Goal: Task Accomplishment & Management: Use online tool/utility

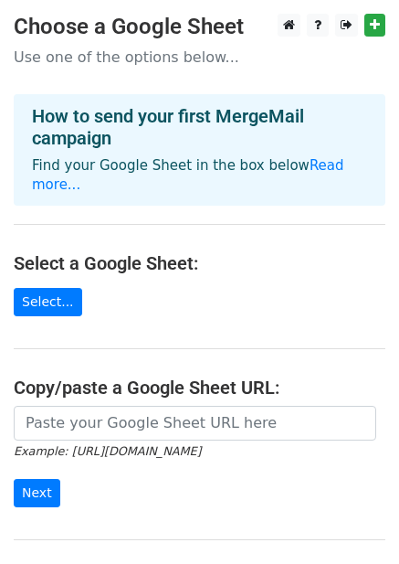
scroll to position [183, 0]
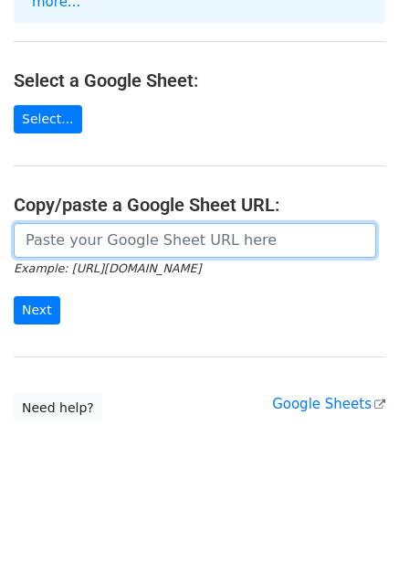
click at [186, 224] on input "url" at bounding box center [195, 240] width 363 height 35
paste input "https://docs.google.com/spreadsheets/d/1iy2Sgte5nPoDjsFIuObbC826bcTChfMHh2hDhjR…"
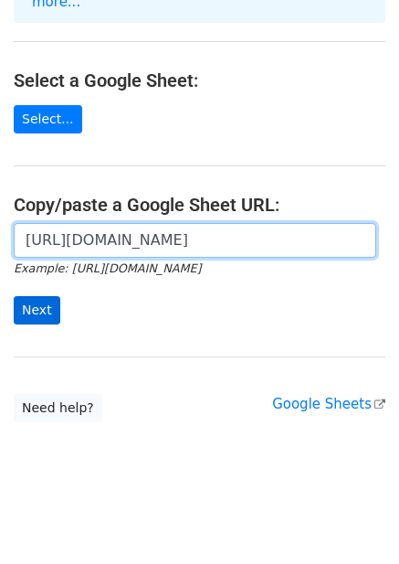
type input "https://docs.google.com/spreadsheets/d/1iy2Sgte5nPoDjsFIuObbC826bcTChfMHh2hDhjR…"
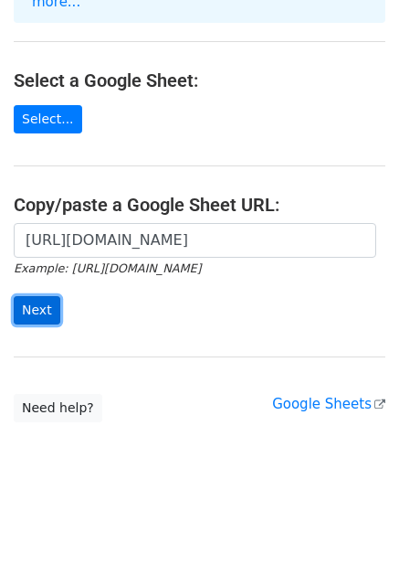
scroll to position [0, 0]
click at [36, 311] on input "Next" at bounding box center [37, 310] width 47 height 28
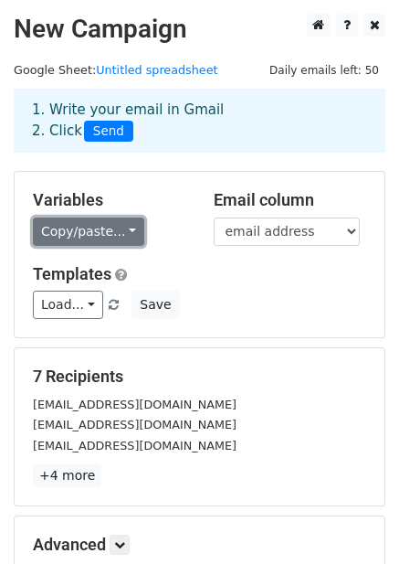
click at [117, 227] on link "Copy/paste..." at bounding box center [88, 231] width 111 height 28
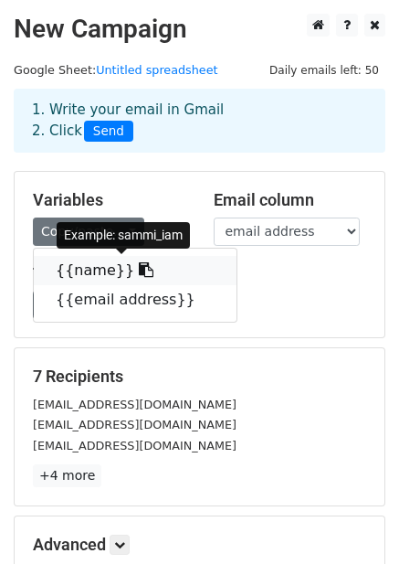
click at [139, 267] on icon at bounding box center [146, 269] width 15 height 15
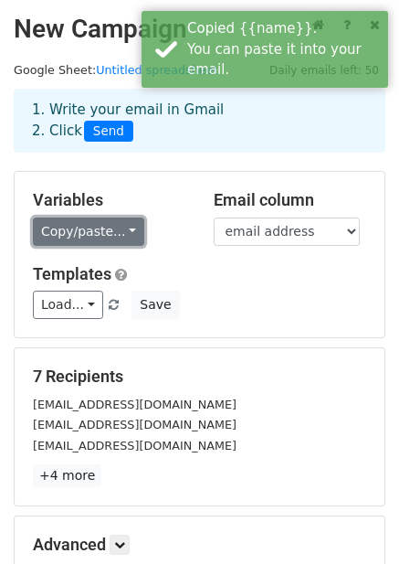
click at [125, 232] on link "Copy/paste..." at bounding box center [88, 231] width 111 height 28
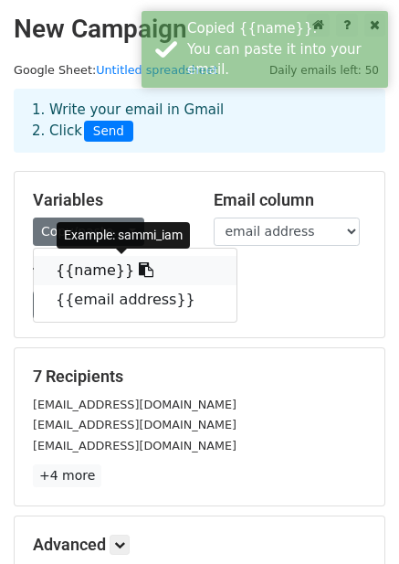
click at [139, 267] on icon at bounding box center [146, 269] width 15 height 15
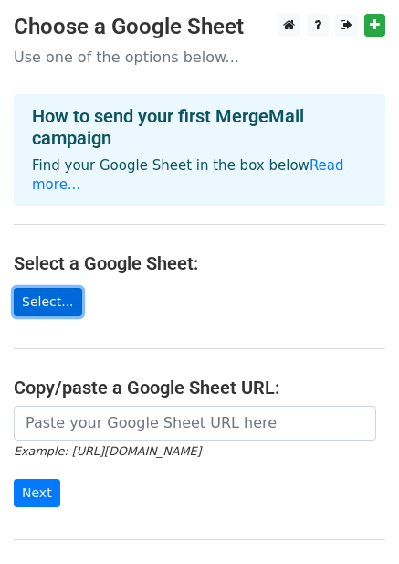
click at [64, 303] on link "Select..." at bounding box center [48, 302] width 69 height 28
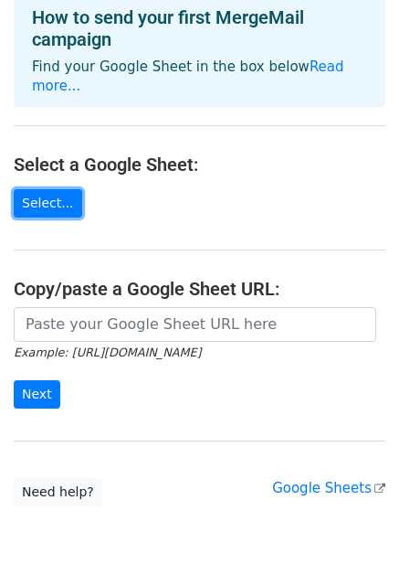
scroll to position [184, 0]
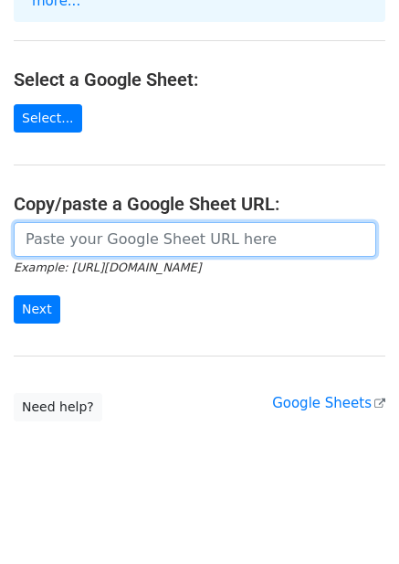
click at [77, 227] on input "url" at bounding box center [195, 239] width 363 height 35
paste input "[URL][DOMAIN_NAME]"
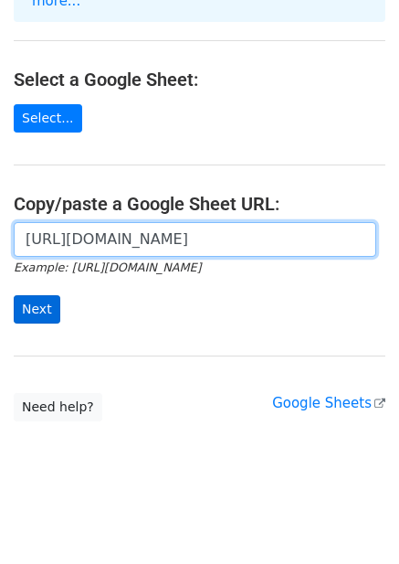
type input "[URL][DOMAIN_NAME]"
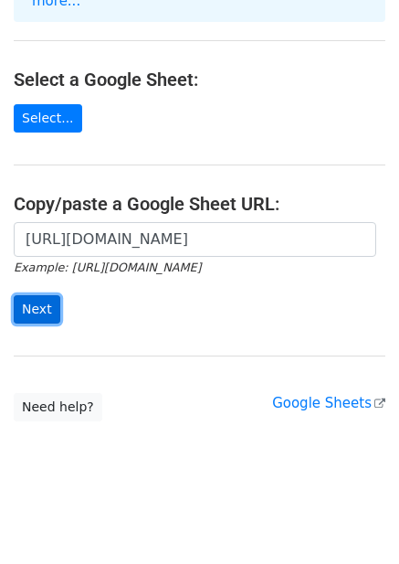
scroll to position [0, 0]
click at [39, 301] on input "Next" at bounding box center [37, 309] width 47 height 28
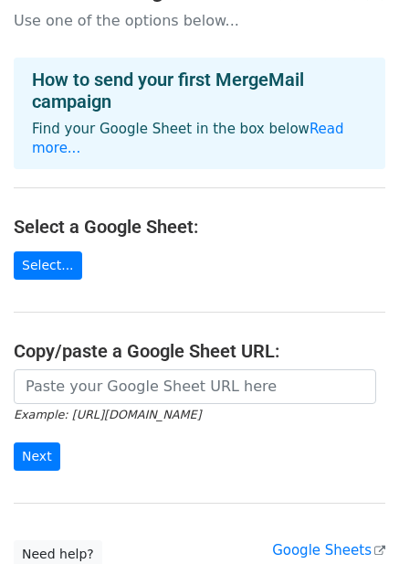
scroll to position [184, 0]
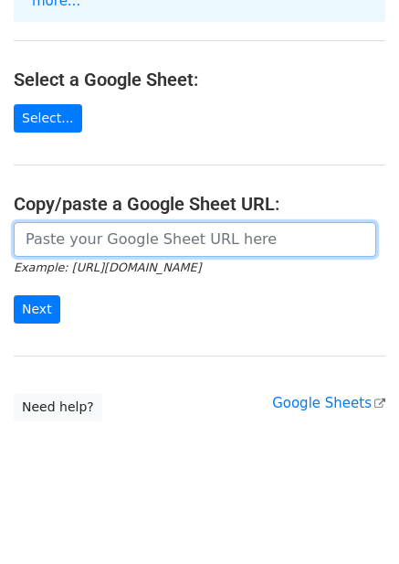
click at [86, 247] on input "url" at bounding box center [195, 239] width 363 height 35
click at [102, 247] on input "url" at bounding box center [195, 239] width 363 height 35
paste input "[URL][DOMAIN_NAME]"
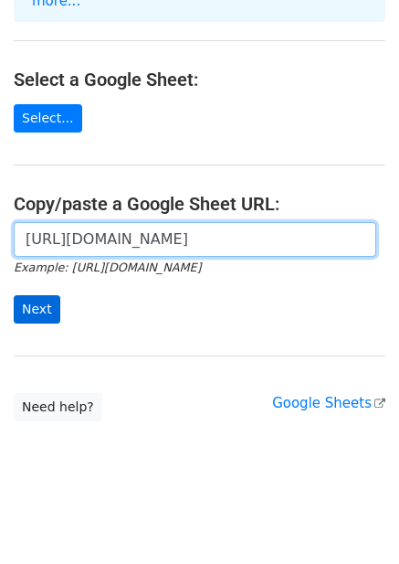
type input "[URL][DOMAIN_NAME]"
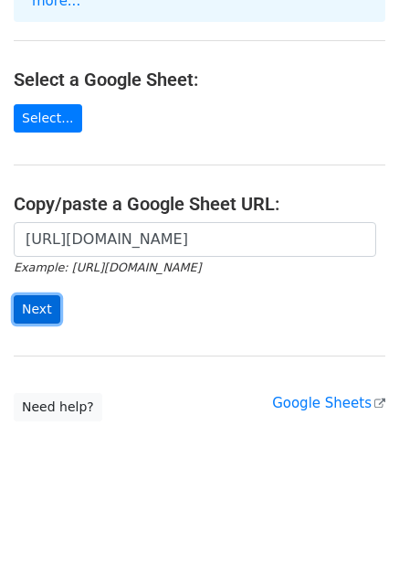
scroll to position [0, 0]
click at [38, 311] on input "Next" at bounding box center [37, 309] width 47 height 28
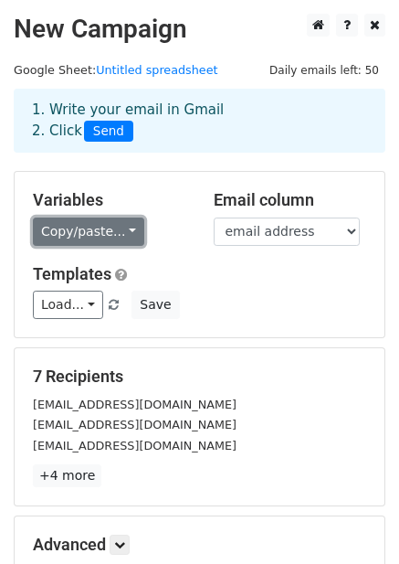
click at [126, 228] on link "Copy/paste..." at bounding box center [88, 231] width 111 height 28
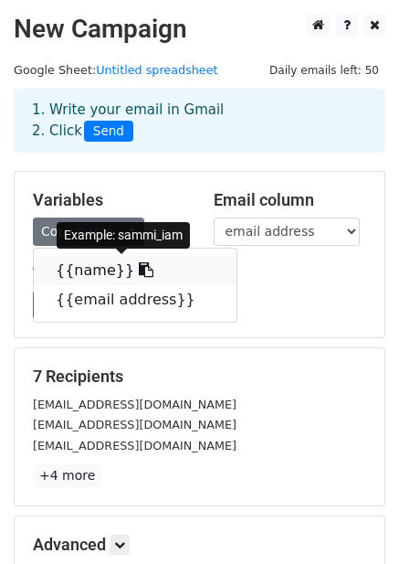
click at [90, 270] on link "{{name}}" at bounding box center [135, 270] width 203 height 29
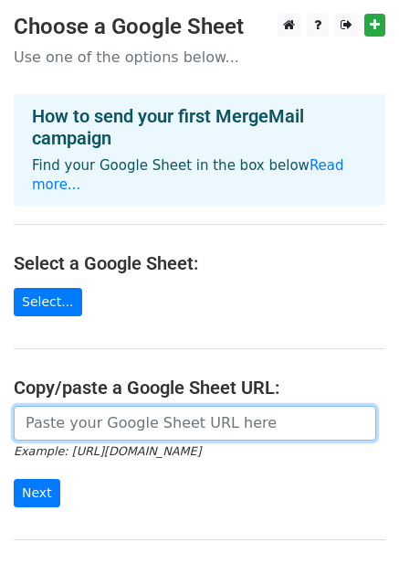
click at [128, 417] on input "url" at bounding box center [195, 423] width 363 height 35
paste input "https://docs.google.com/spreadsheets/d/1iy2Sgte5nPoDjsFIuObbC826bcTChfMHh2hDhjR…"
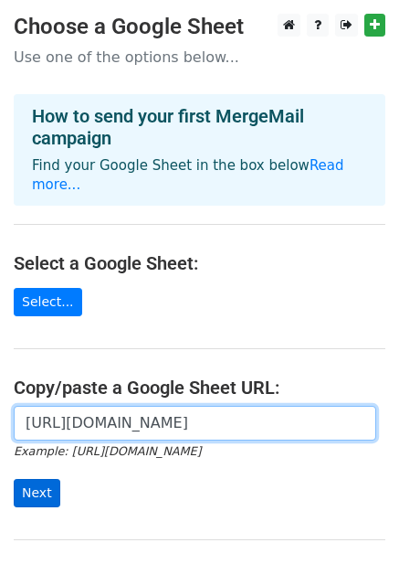
type input "https://docs.google.com/spreadsheets/d/1iy2Sgte5nPoDjsFIuObbC826bcTChfMHh2hDhjR…"
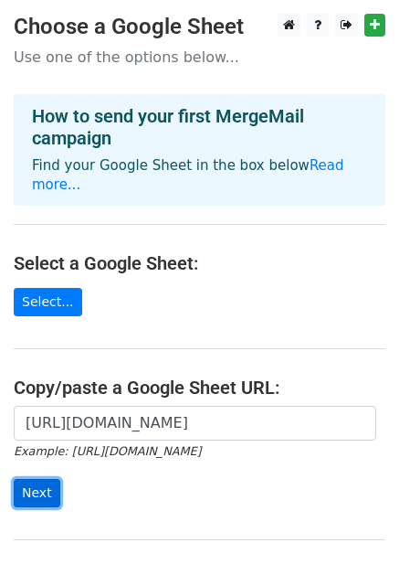
click at [34, 487] on input "Next" at bounding box center [37, 493] width 47 height 28
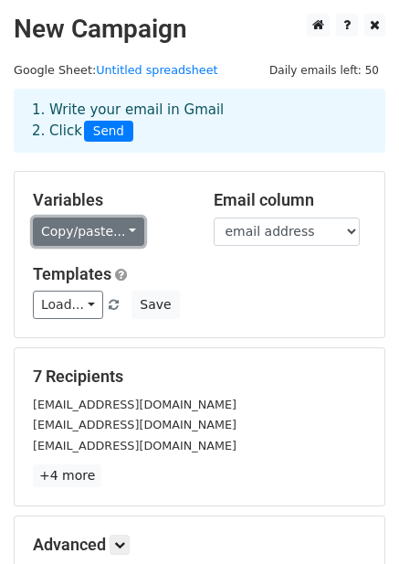
click at [118, 236] on link "Copy/paste..." at bounding box center [88, 231] width 111 height 28
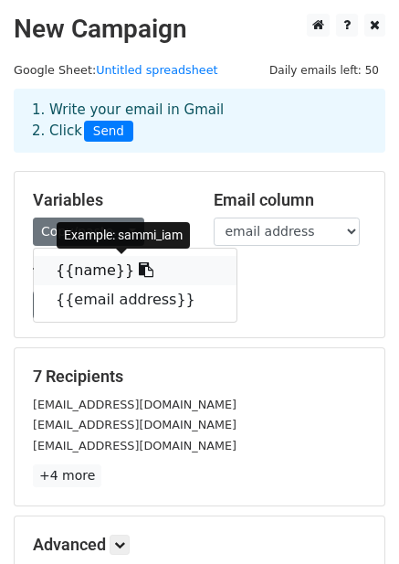
click at [84, 270] on link "{{name}}" at bounding box center [135, 270] width 203 height 29
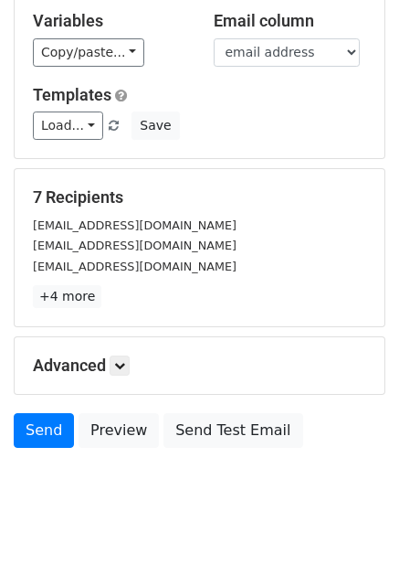
scroll to position [183, 0]
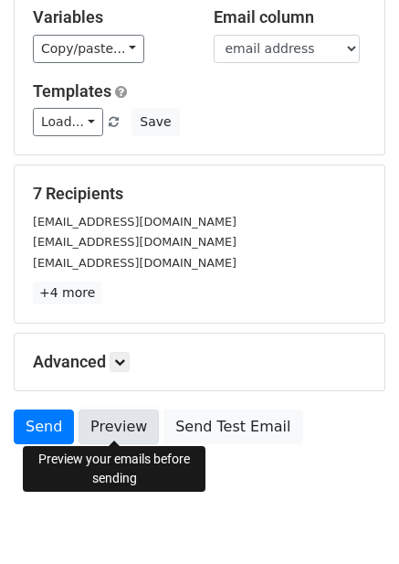
click at [120, 422] on link "Preview" at bounding box center [119, 426] width 80 height 35
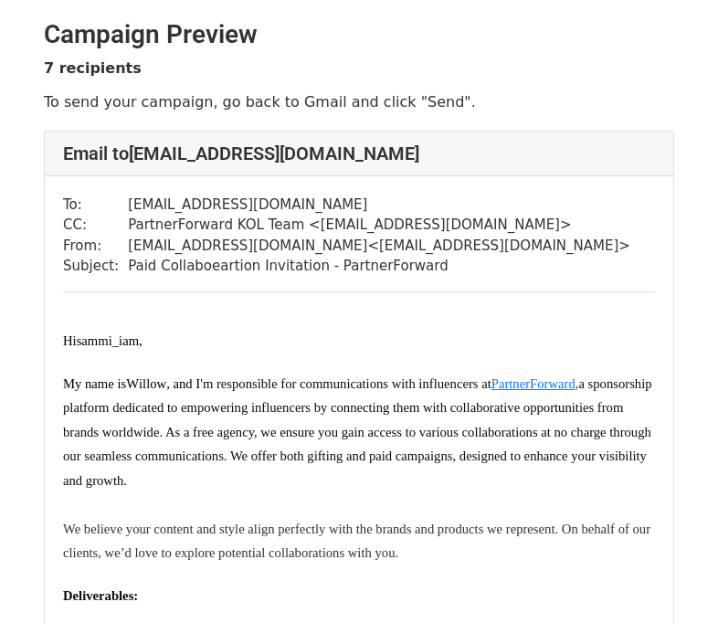
scroll to position [91, 0]
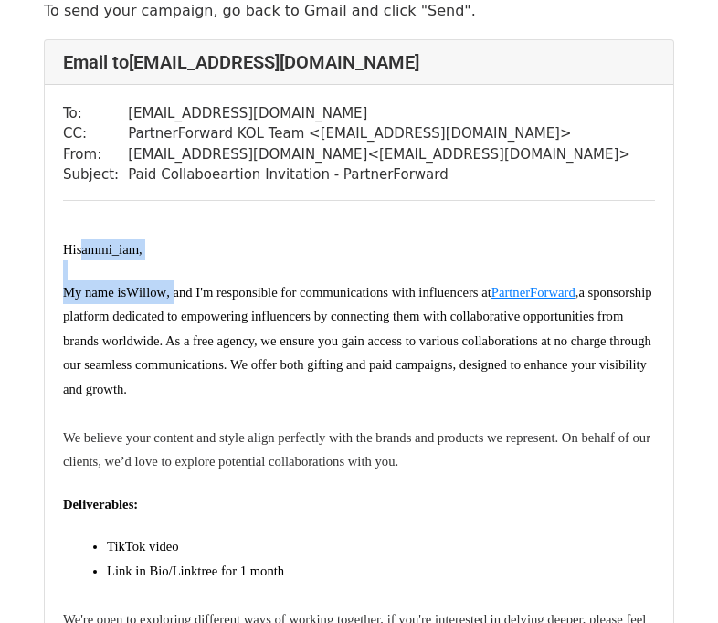
drag, startPoint x: 82, startPoint y: 249, endPoint x: 175, endPoint y: 297, distance: 104.6
click at [175, 297] on div "Hi [PERSON_NAME] , My name is ​ W ​illow , and I 'm responsible for communicati…" at bounding box center [359, 508] width 592 height 538
drag, startPoint x: 175, startPoint y: 297, endPoint x: 171, endPoint y: 399, distance: 102.4
click at [171, 399] on p "My name is ​ W ​illow , and I 'm responsible for communications with influencer…" at bounding box center [359, 340] width 592 height 121
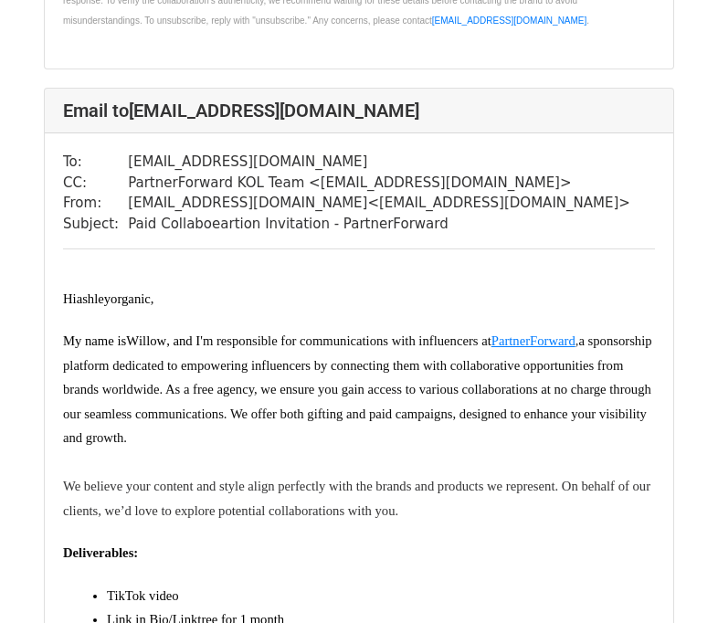
scroll to position [1188, 0]
